Goal: Check status: Check status

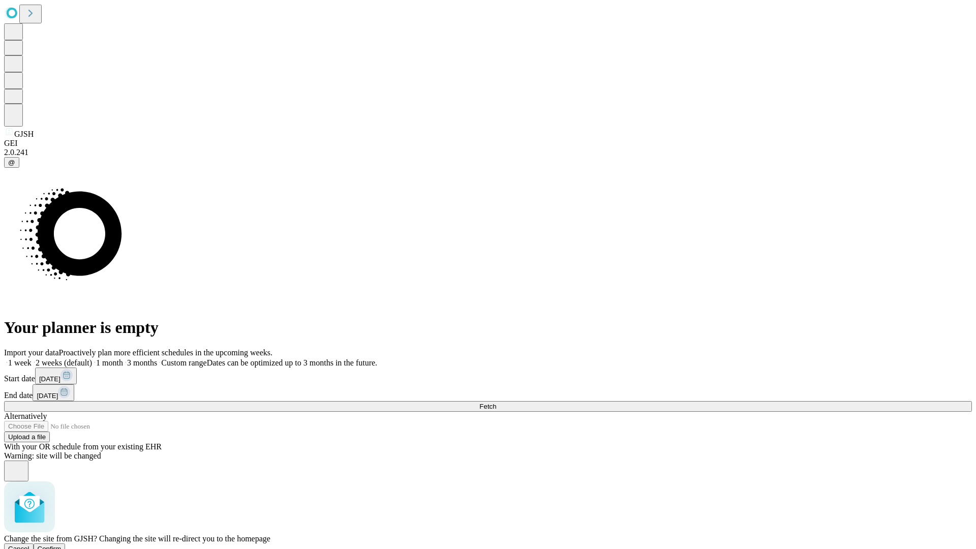
click at [61, 545] on span "Confirm" at bounding box center [50, 549] width 24 height 8
click at [32, 358] on label "1 week" at bounding box center [17, 362] width 27 height 9
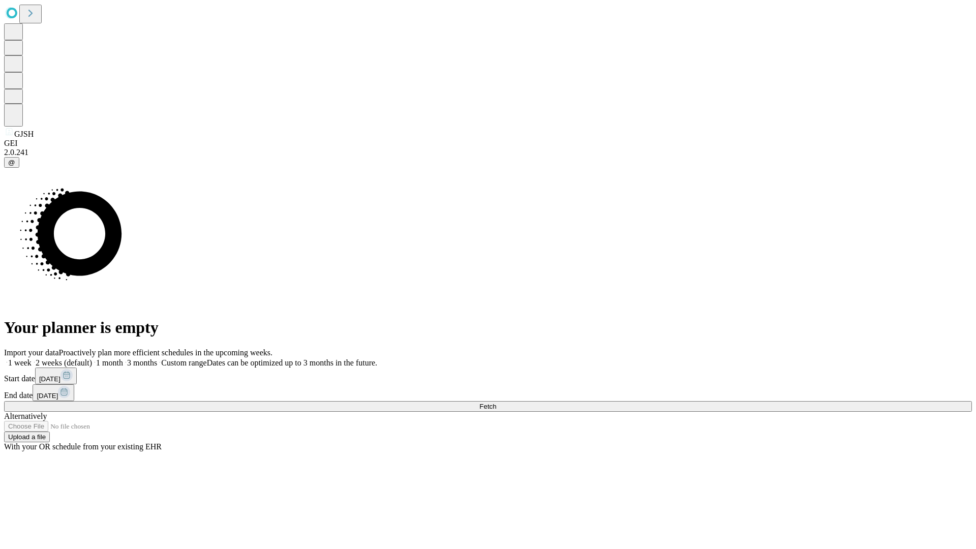
click at [496, 402] on span "Fetch" at bounding box center [487, 406] width 17 height 8
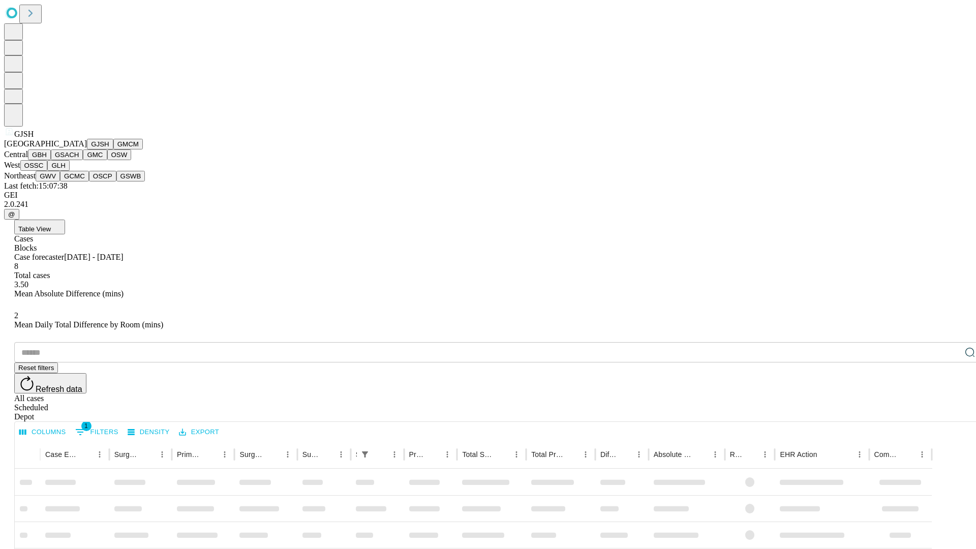
click at [113, 149] on button "GMCM" at bounding box center [127, 144] width 29 height 11
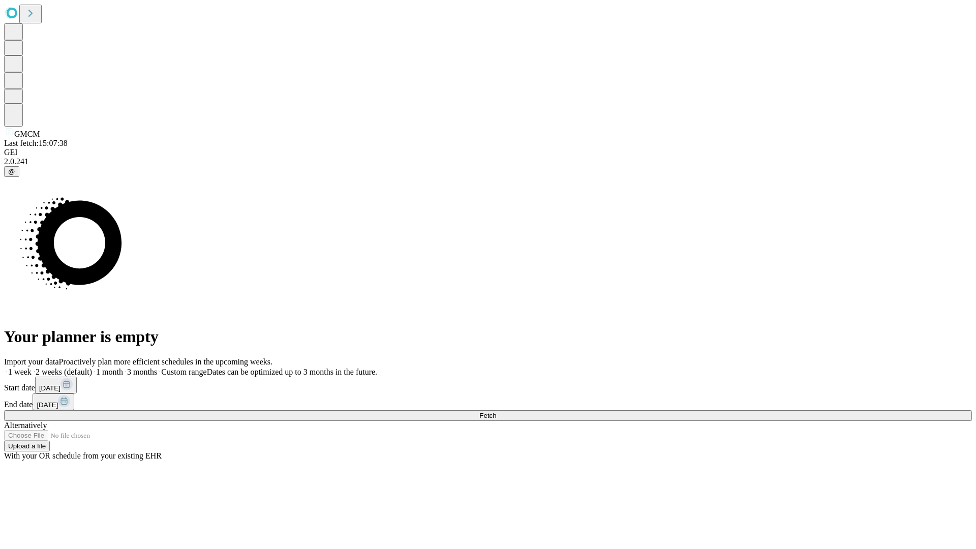
click at [32, 367] on label "1 week" at bounding box center [17, 371] width 27 height 9
click at [496, 412] on span "Fetch" at bounding box center [487, 416] width 17 height 8
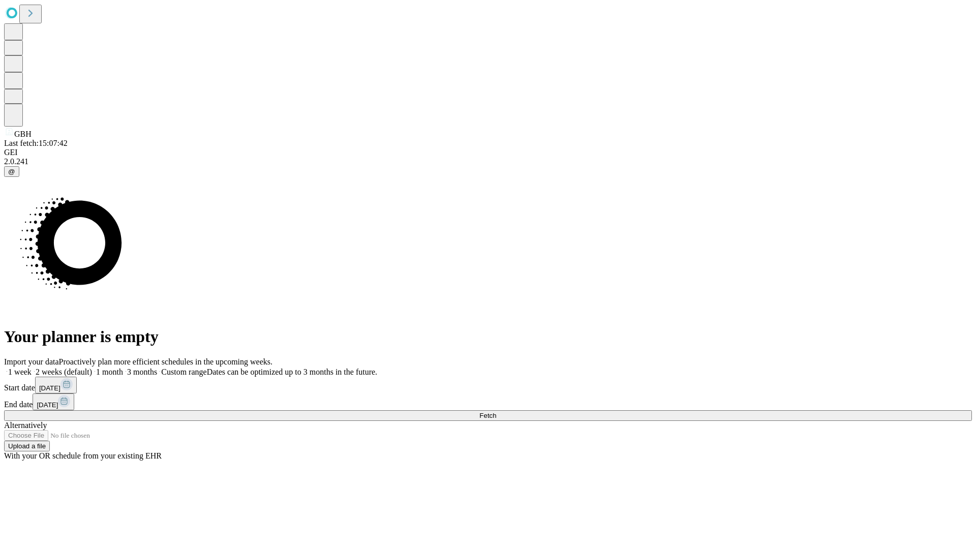
click at [32, 367] on label "1 week" at bounding box center [17, 371] width 27 height 9
click at [496, 412] on span "Fetch" at bounding box center [487, 416] width 17 height 8
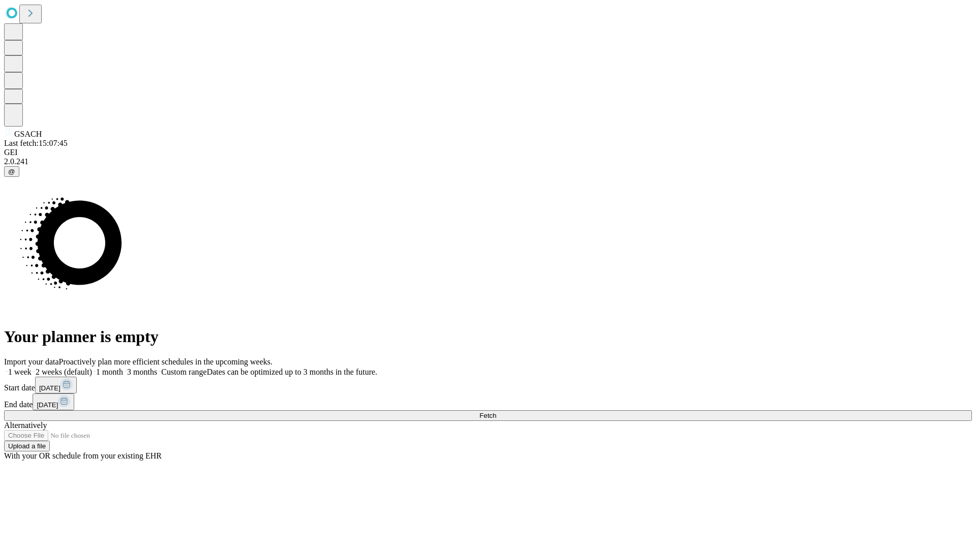
click at [32, 367] on label "1 week" at bounding box center [17, 371] width 27 height 9
click at [496, 412] on span "Fetch" at bounding box center [487, 416] width 17 height 8
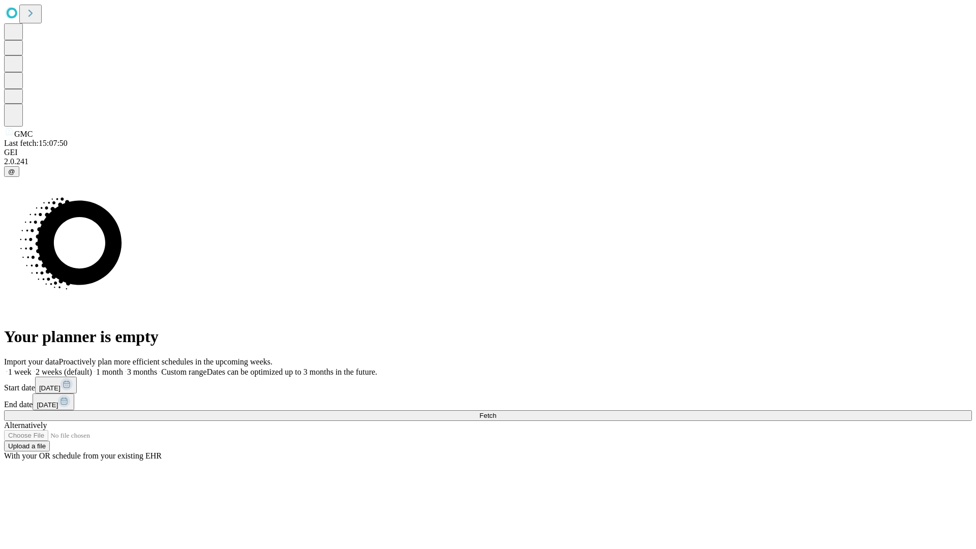
click at [32, 367] on label "1 week" at bounding box center [17, 371] width 27 height 9
click at [496, 412] on span "Fetch" at bounding box center [487, 416] width 17 height 8
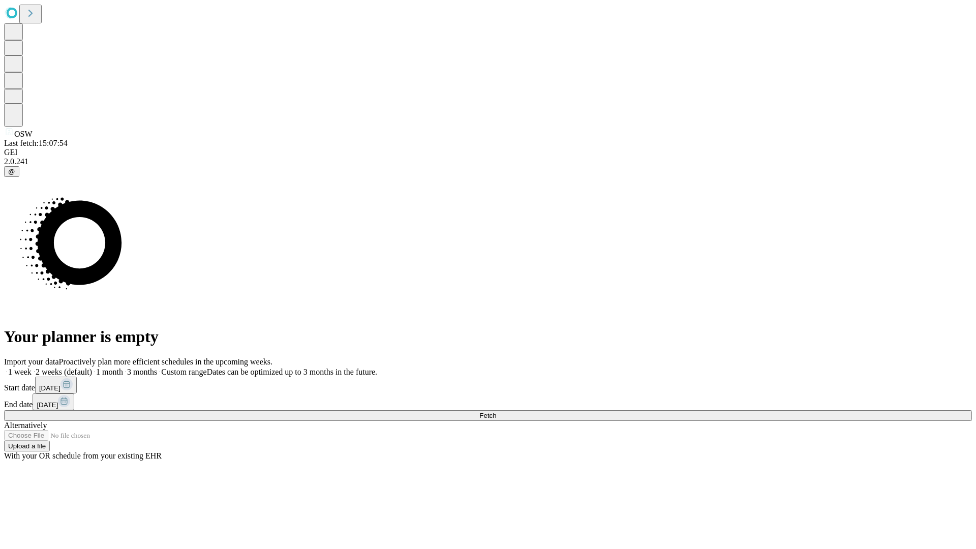
click at [32, 367] on label "1 week" at bounding box center [17, 371] width 27 height 9
click at [496, 412] on span "Fetch" at bounding box center [487, 416] width 17 height 8
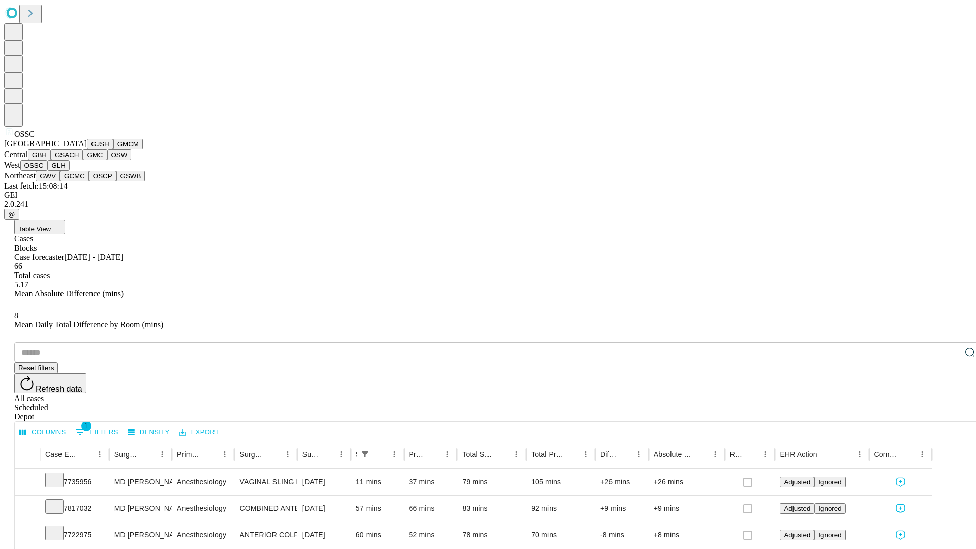
click at [69, 171] on button "GLH" at bounding box center [58, 165] width 22 height 11
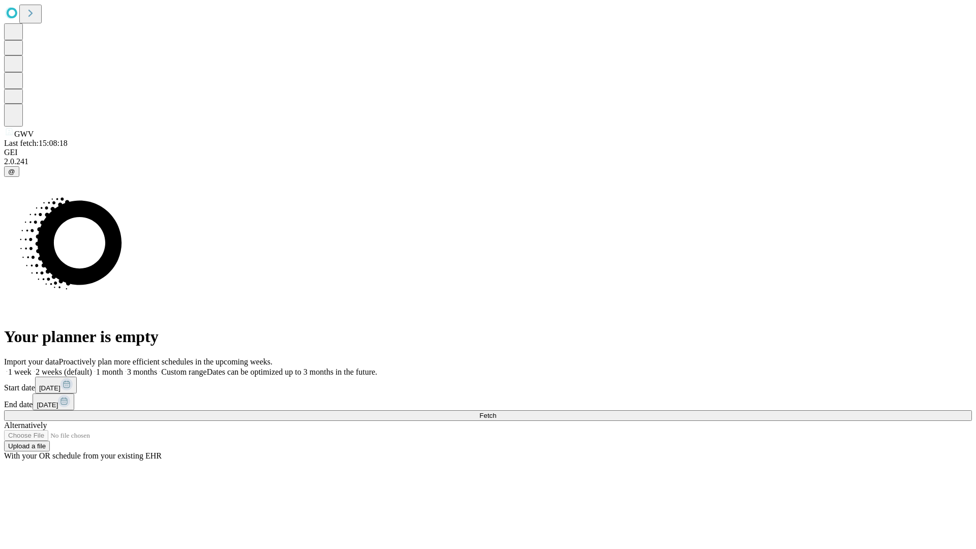
click at [32, 367] on label "1 week" at bounding box center [17, 371] width 27 height 9
click at [496, 412] on span "Fetch" at bounding box center [487, 416] width 17 height 8
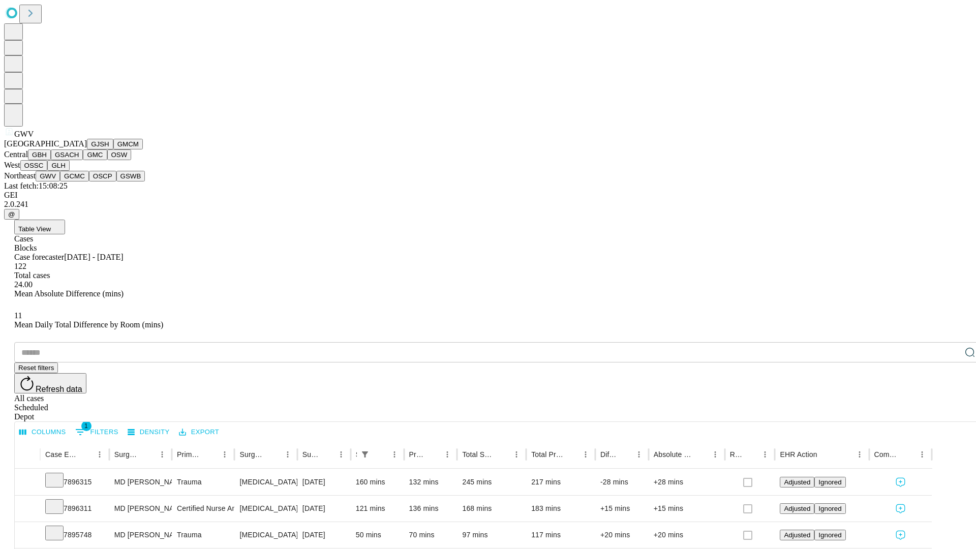
click at [79, 181] on button "GCMC" at bounding box center [74, 176] width 29 height 11
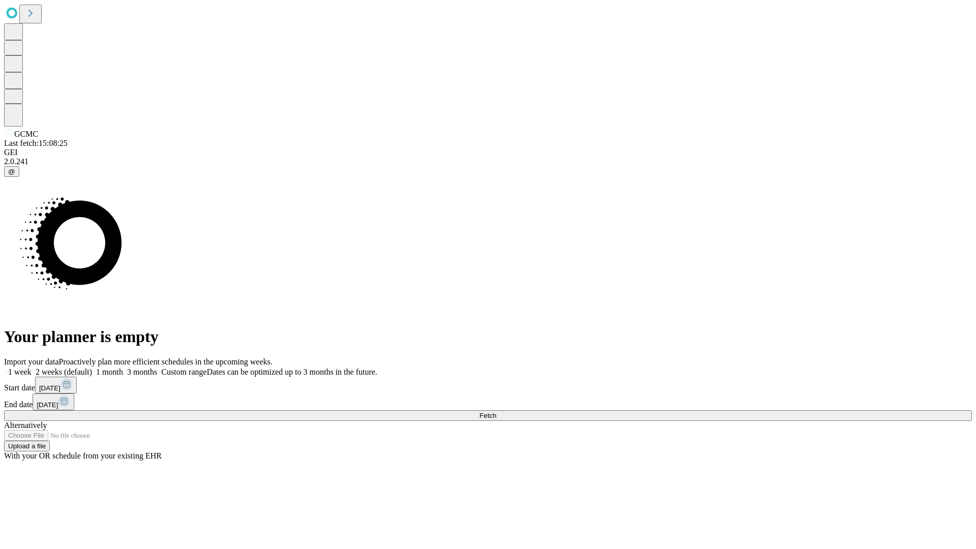
click at [32, 367] on label "1 week" at bounding box center [17, 371] width 27 height 9
click at [496, 412] on span "Fetch" at bounding box center [487, 416] width 17 height 8
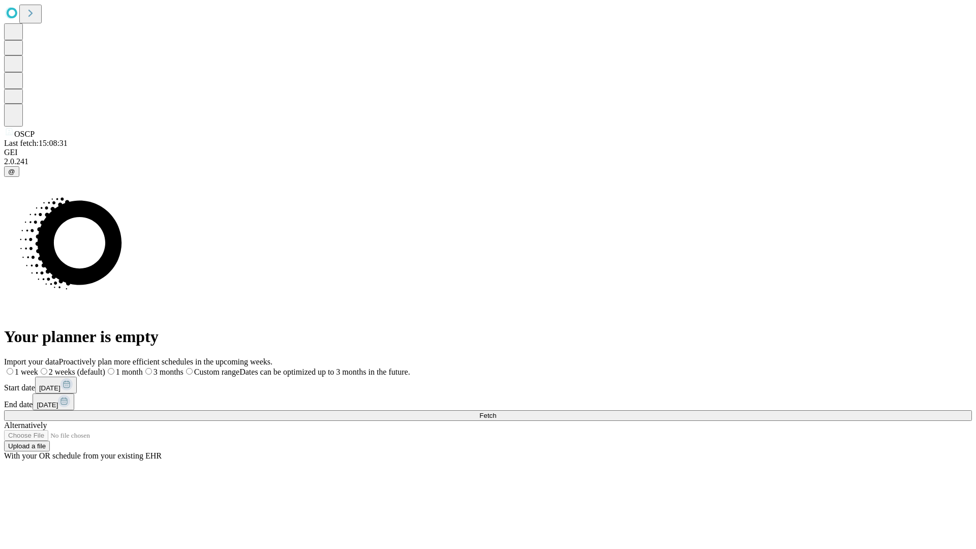
click at [38, 367] on label "1 week" at bounding box center [21, 371] width 34 height 9
click at [496, 412] on span "Fetch" at bounding box center [487, 416] width 17 height 8
